Goal: Find specific page/section: Find specific page/section

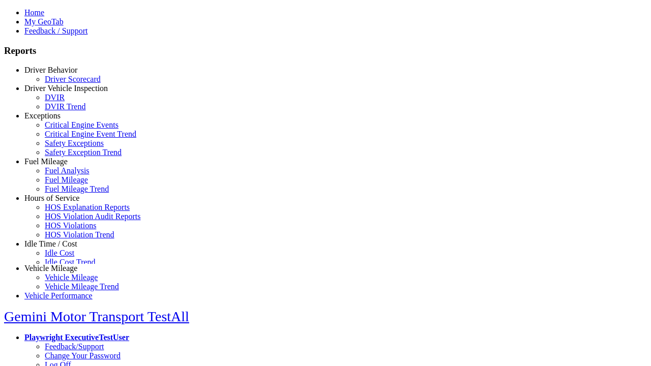
click at [66, 257] on link "Idle Cost" at bounding box center [60, 253] width 30 height 9
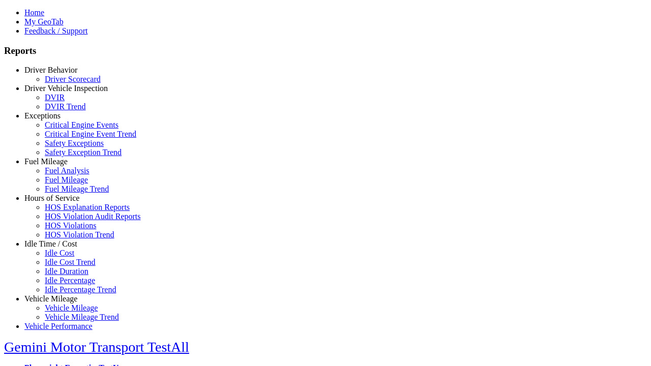
type input "**********"
